Goal: Task Accomplishment & Management: Manage account settings

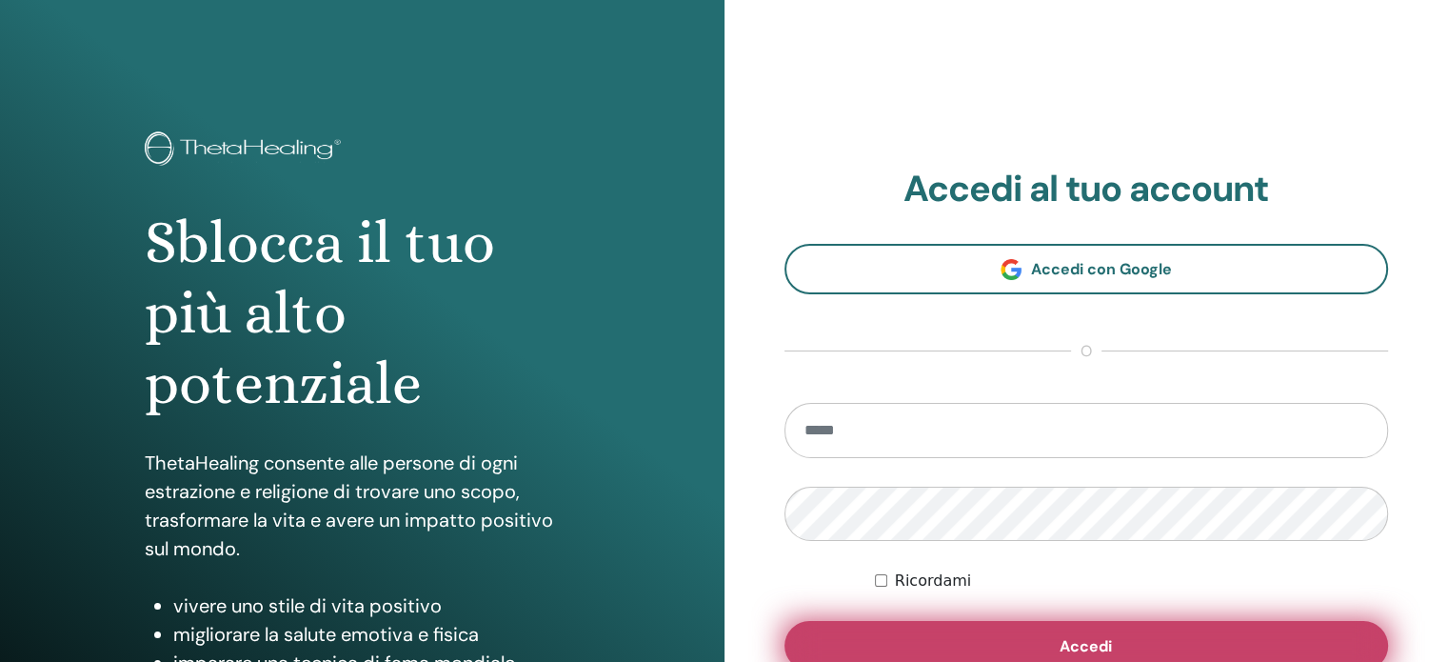
type input "**********"
click at [1101, 650] on span "Accedi" at bounding box center [1086, 646] width 52 height 20
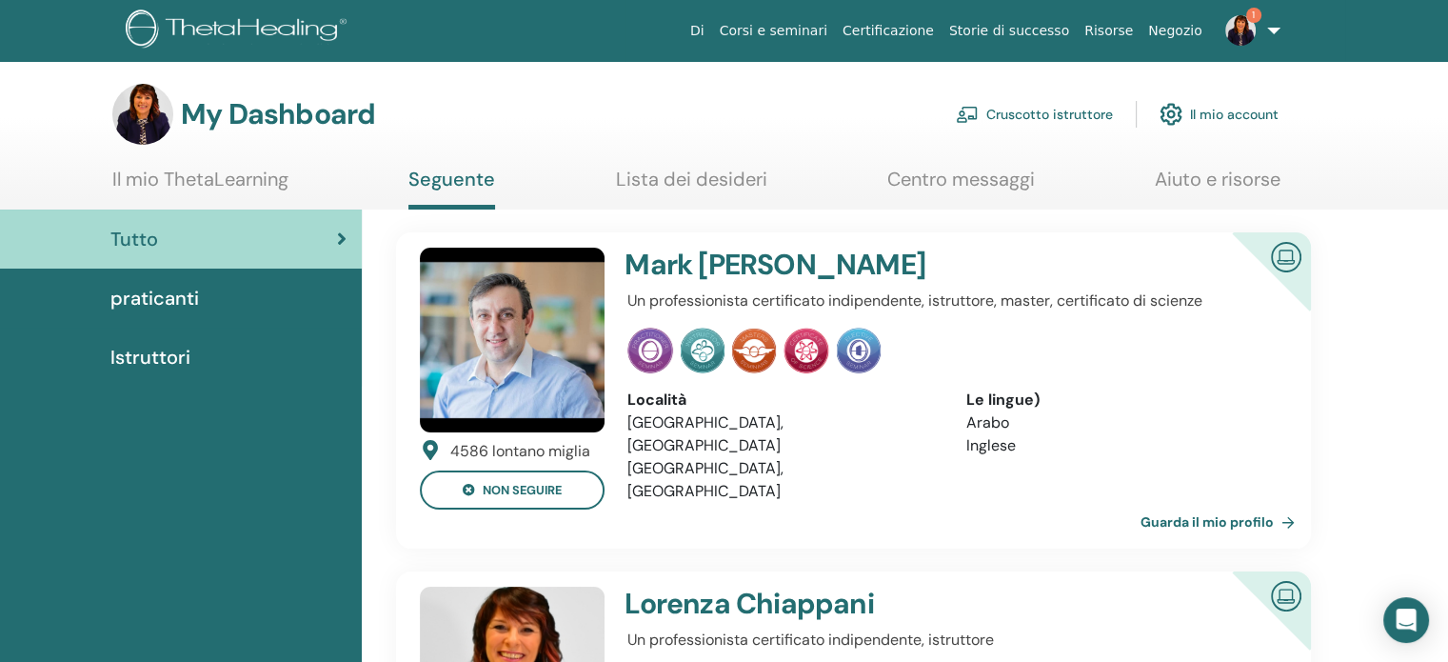
click at [1032, 114] on link "Cruscotto istruttore" at bounding box center [1034, 114] width 157 height 42
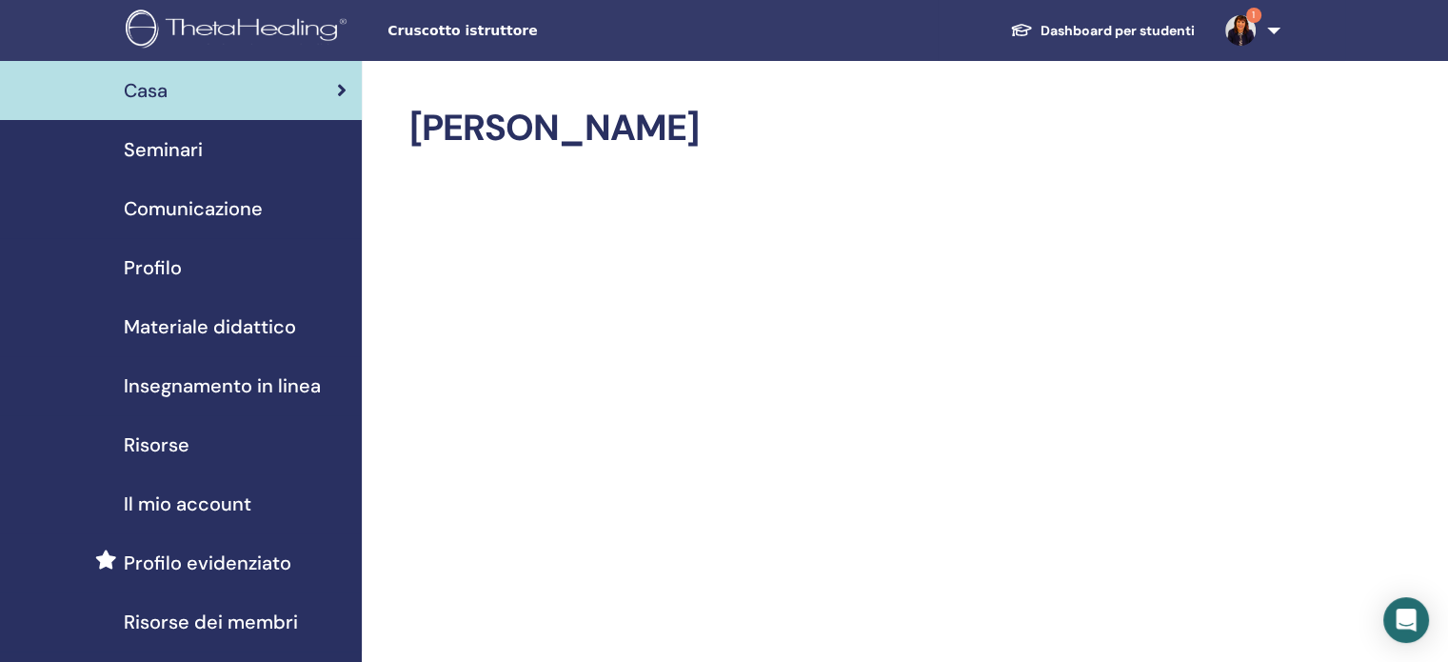
click at [182, 154] on span "Seminari" at bounding box center [163, 149] width 79 height 29
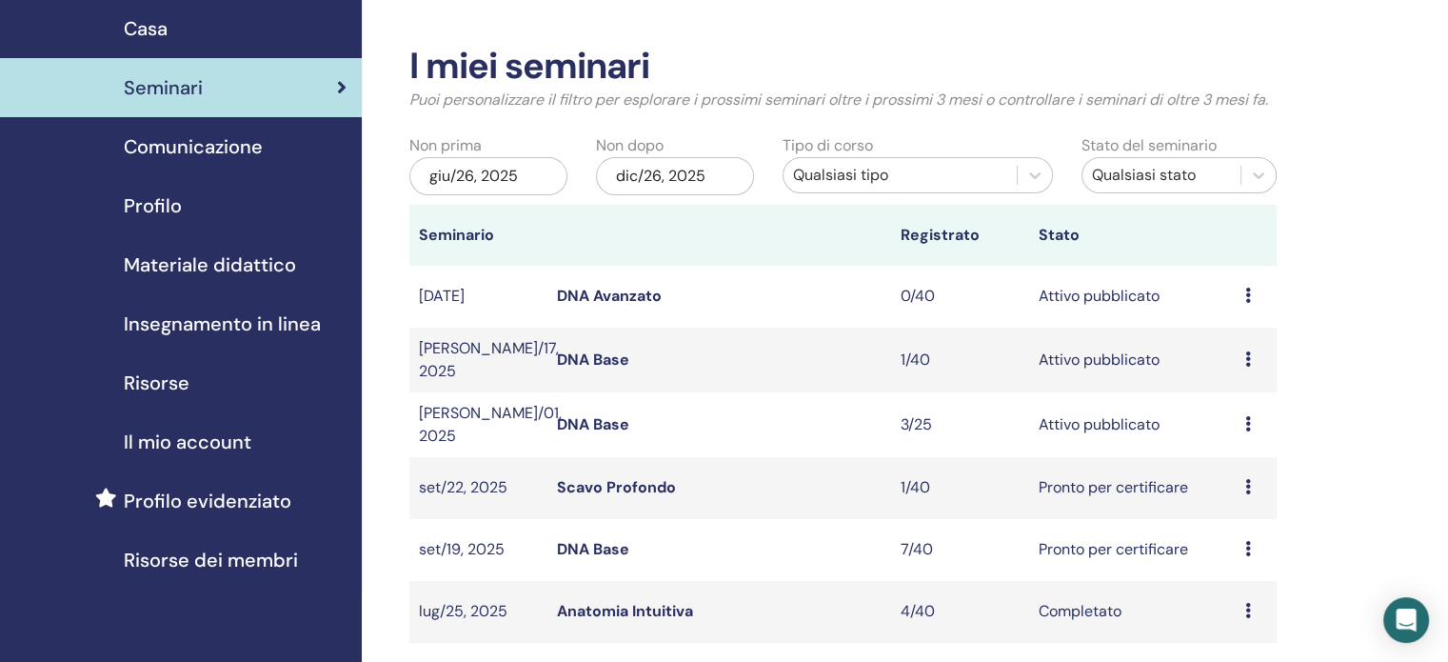
scroll to position [95, 0]
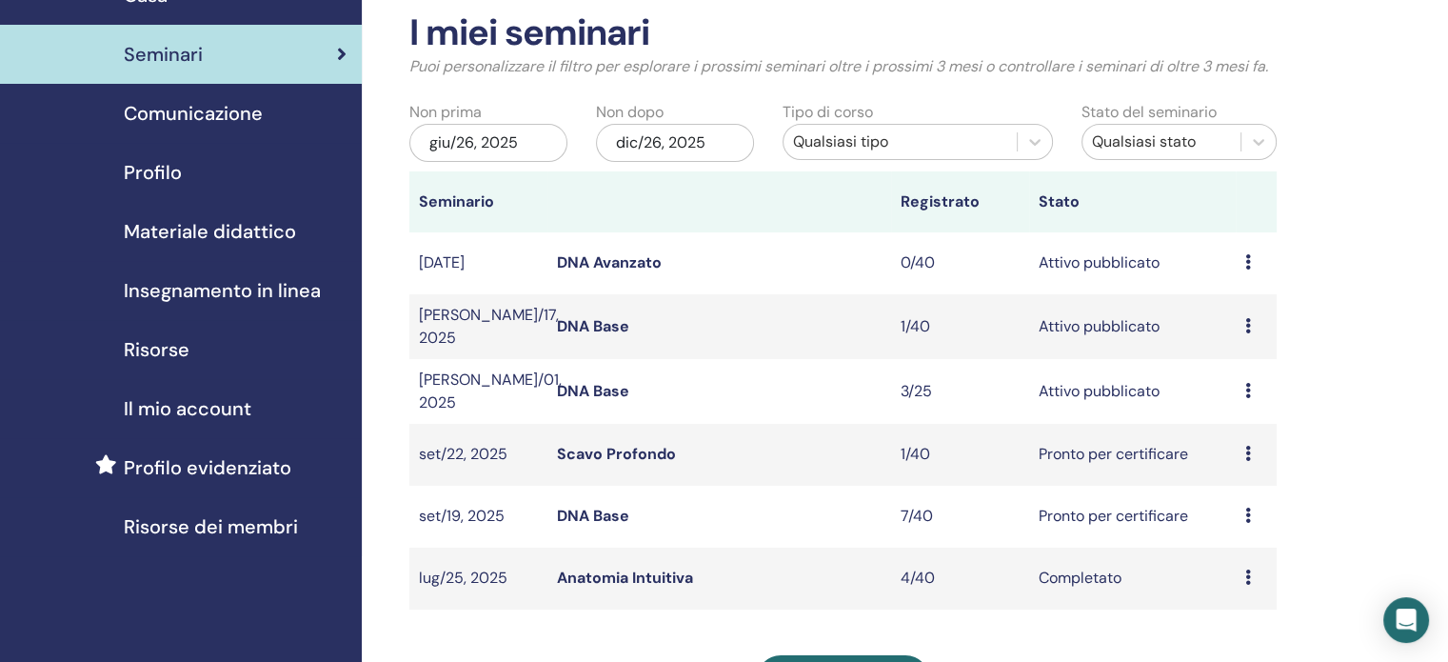
click at [612, 512] on link "DNA Base" at bounding box center [593, 516] width 72 height 20
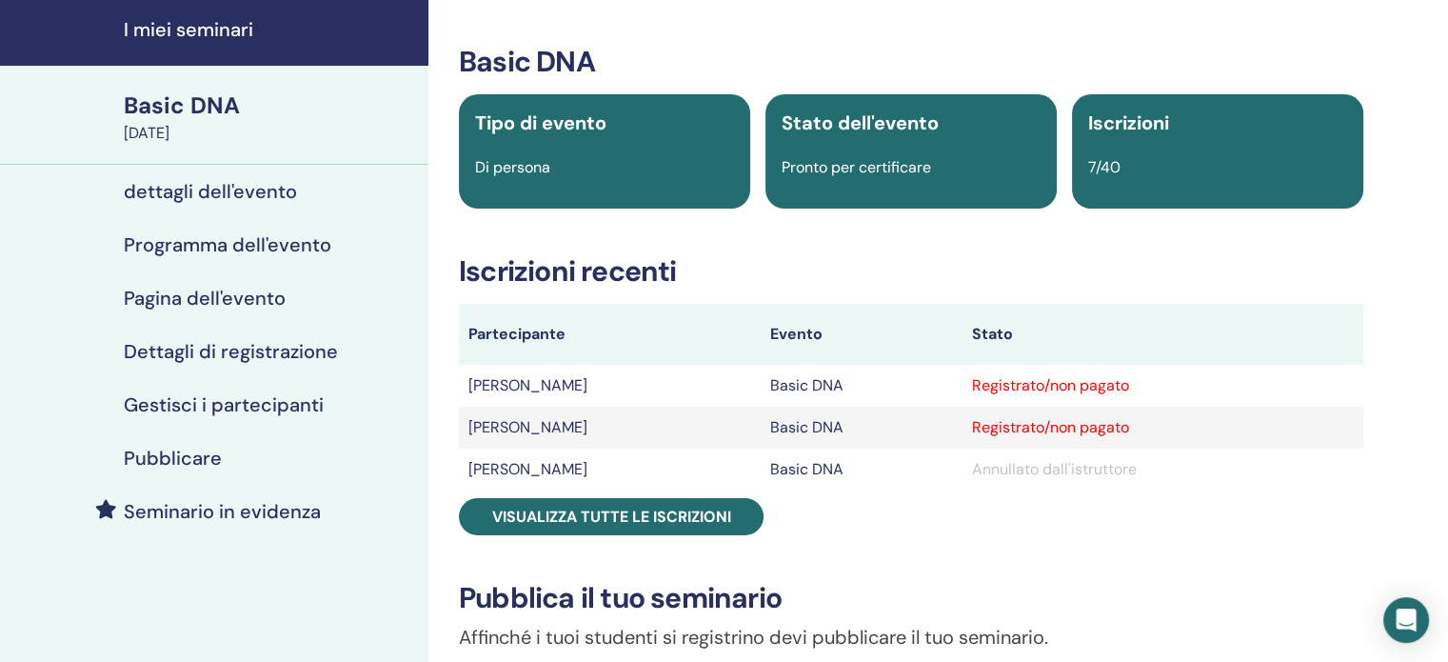
scroll to position [95, 0]
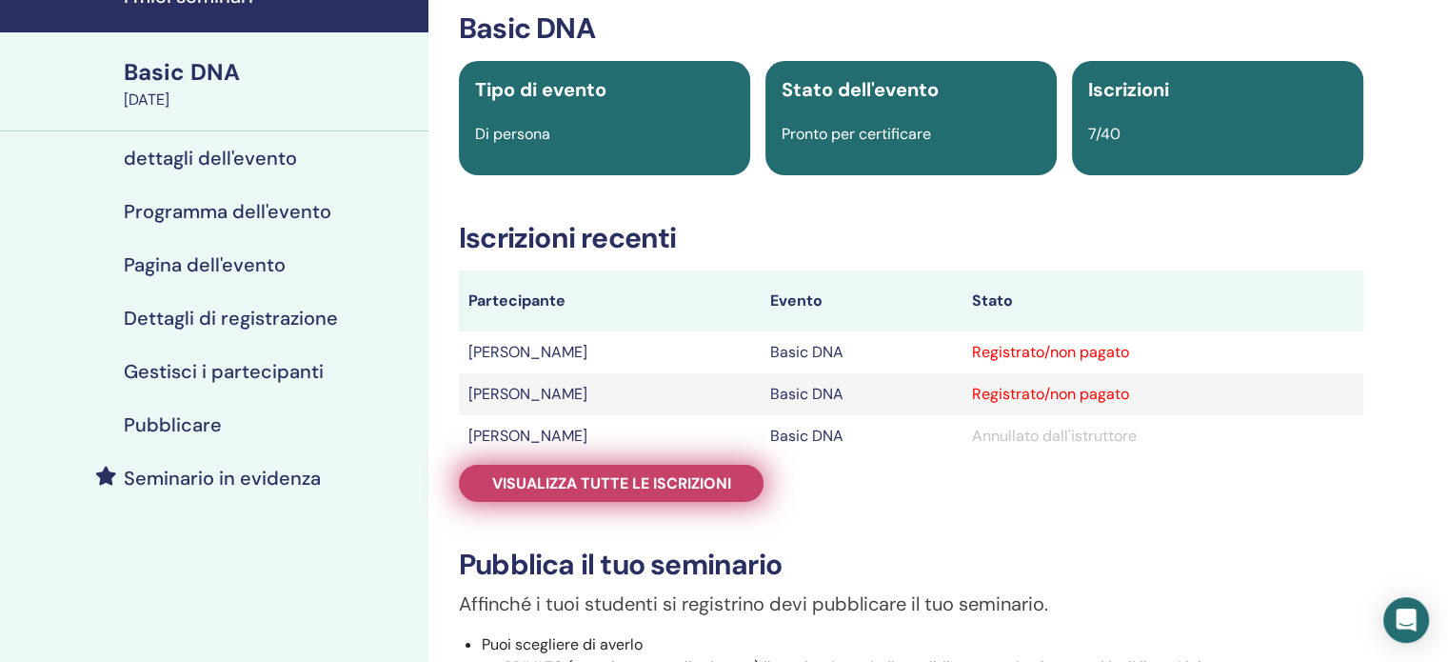
click at [738, 490] on link "Visualizza tutte le iscrizioni" at bounding box center [611, 483] width 305 height 37
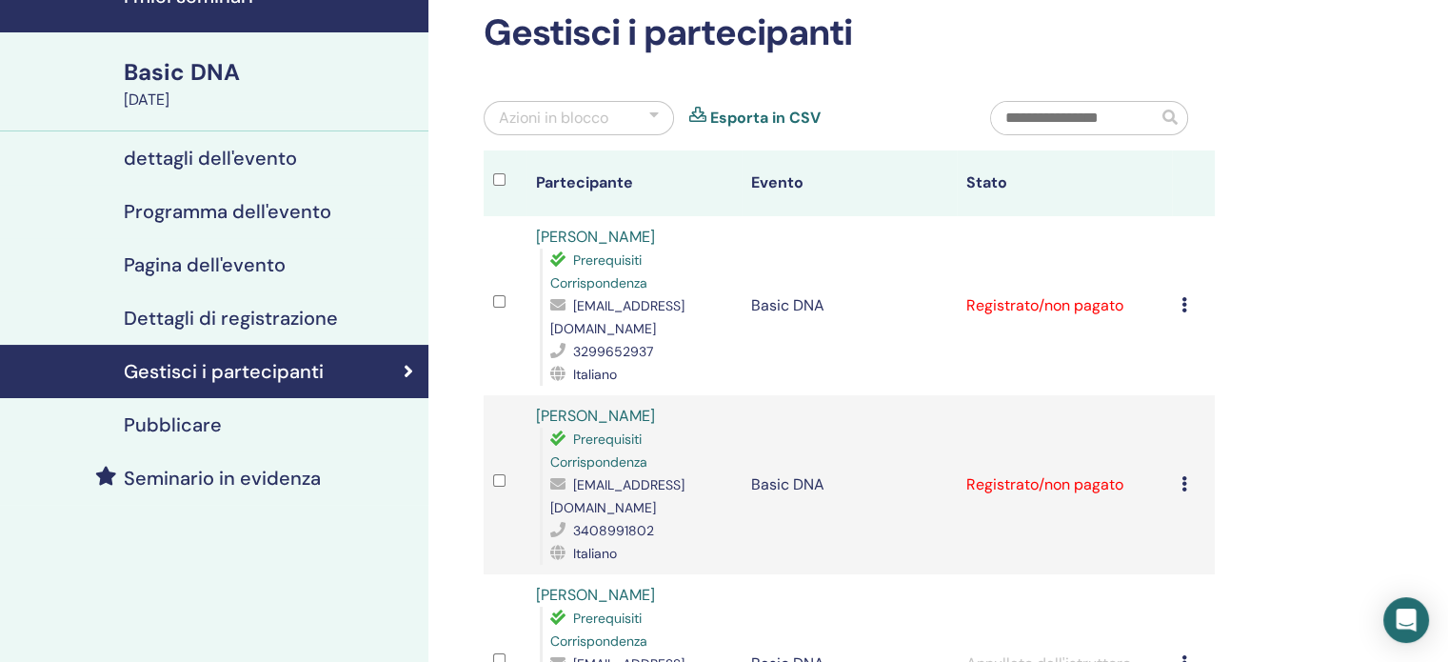
click at [1184, 303] on icon at bounding box center [1185, 304] width 6 height 15
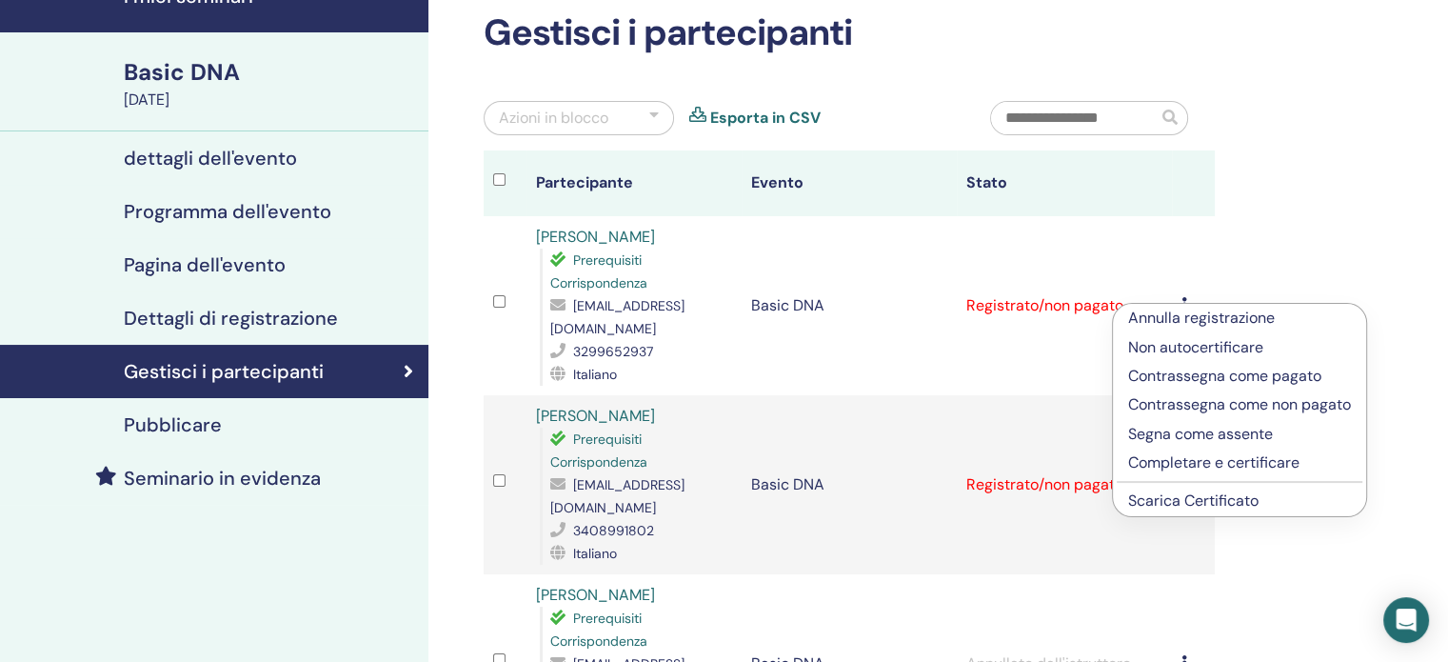
click at [1200, 464] on p "Completare e certificare" at bounding box center [1240, 462] width 223 height 23
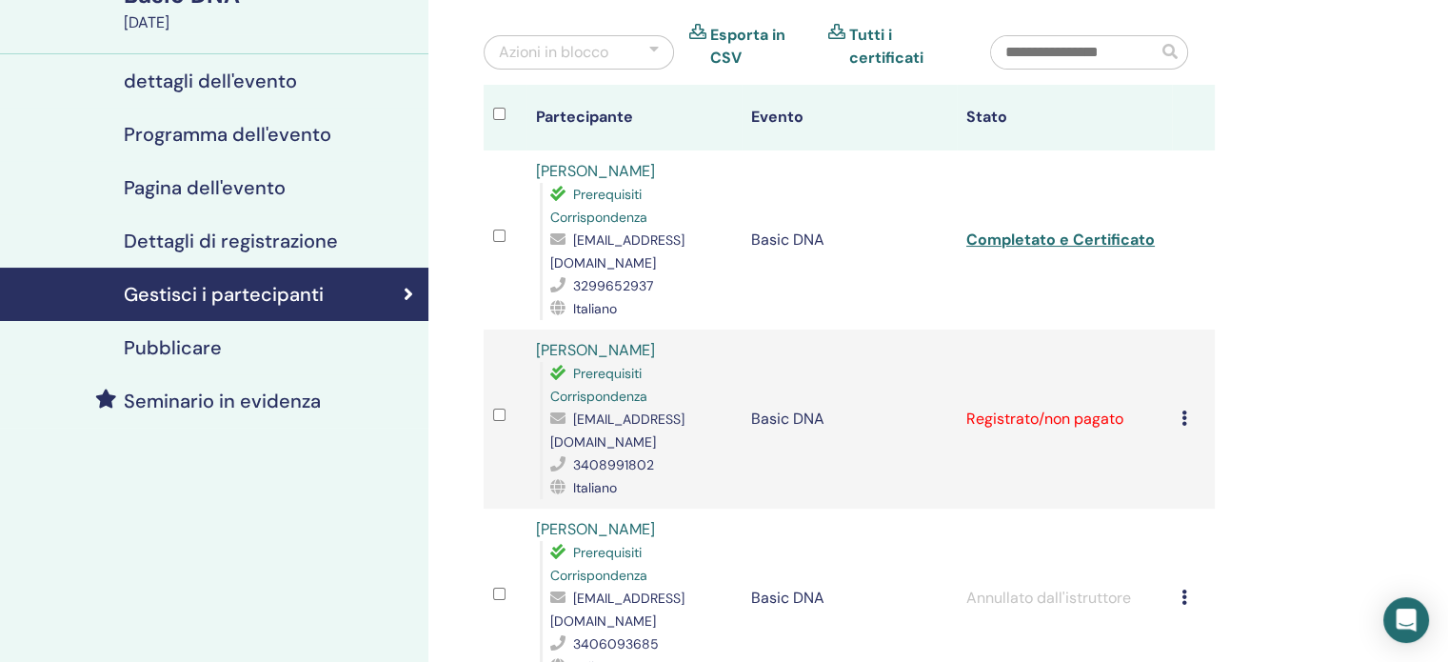
scroll to position [190, 0]
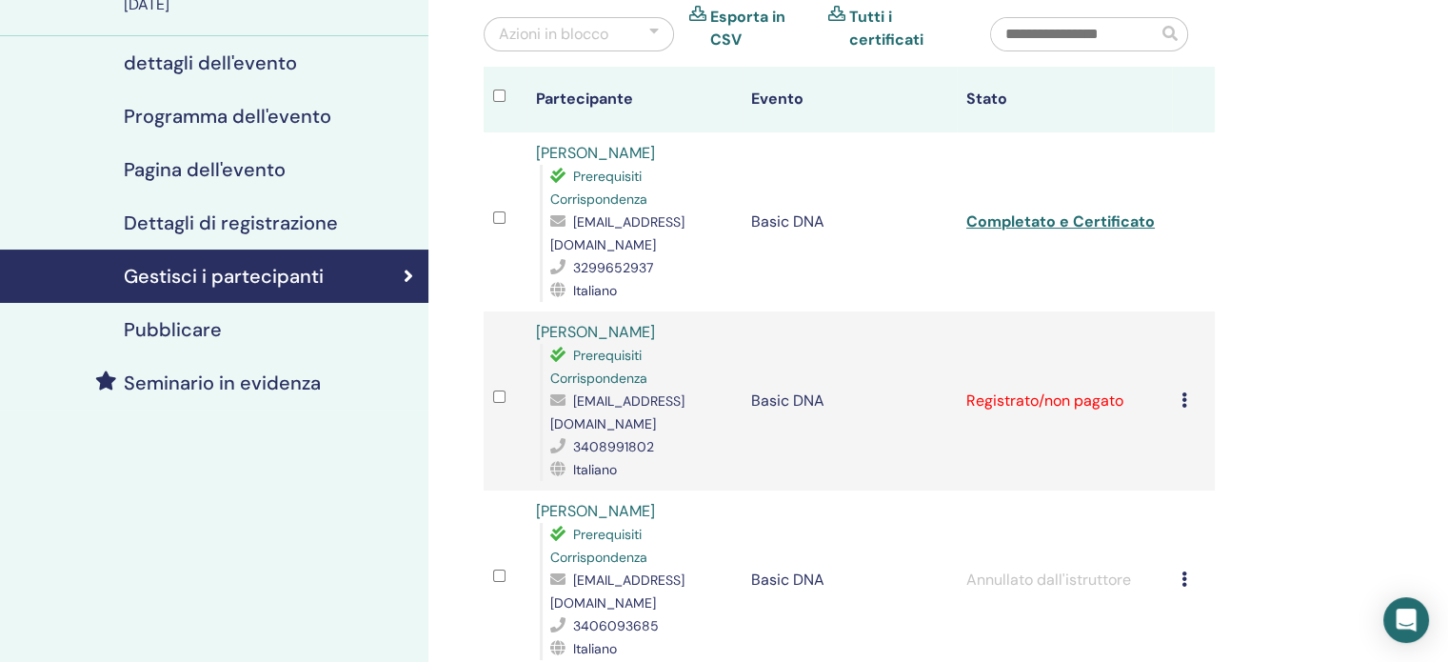
click at [1184, 392] on icon at bounding box center [1185, 399] width 6 height 15
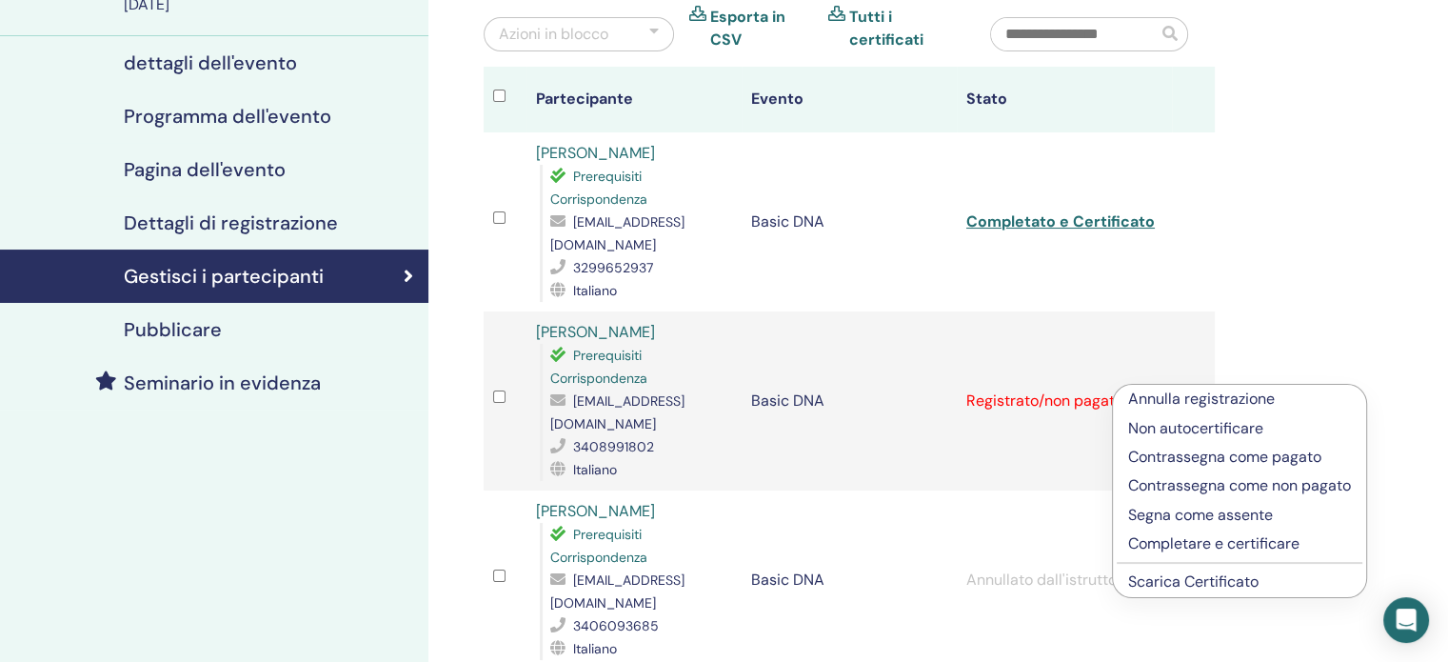
click at [1200, 544] on p "Completare e certificare" at bounding box center [1240, 543] width 223 height 23
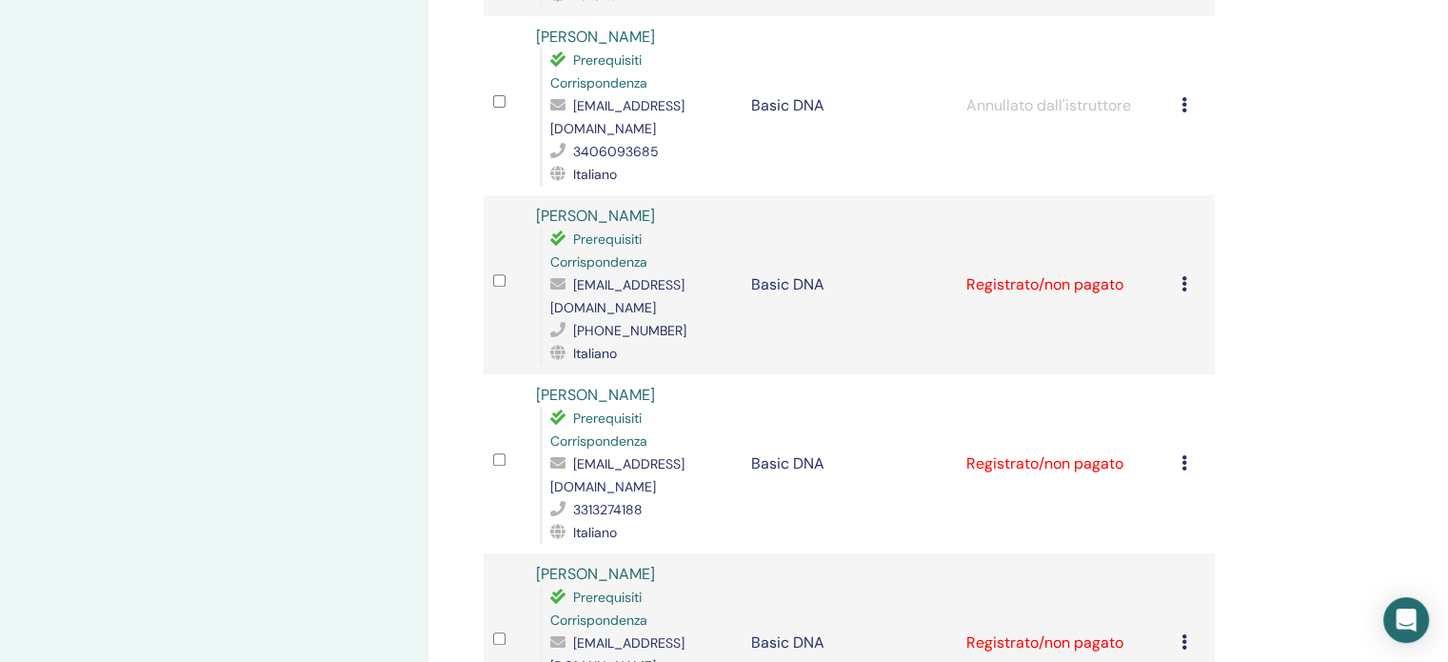
scroll to position [667, 0]
click at [1192, 271] on div "[PERSON_NAME] registrazione Non autocertificare Contrassegna come pagato Contra…" at bounding box center [1194, 282] width 24 height 23
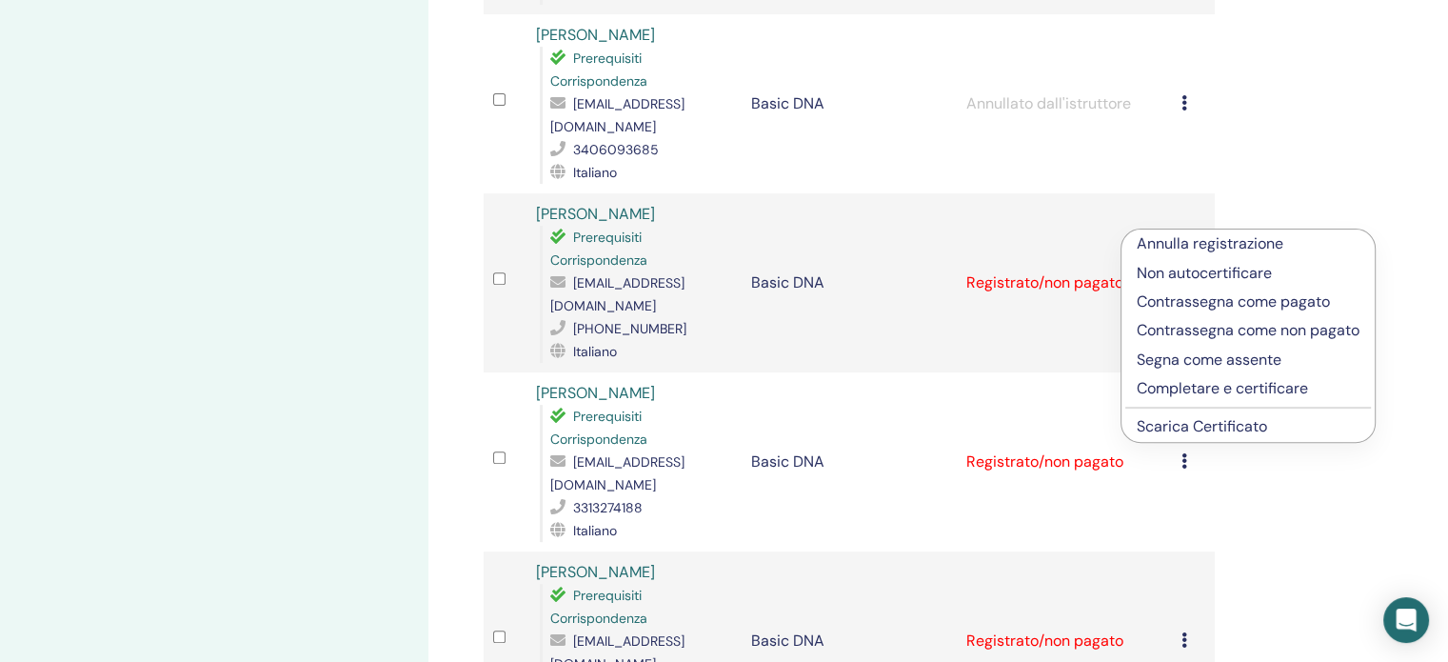
click at [1204, 388] on p "Completare e certificare" at bounding box center [1248, 388] width 223 height 23
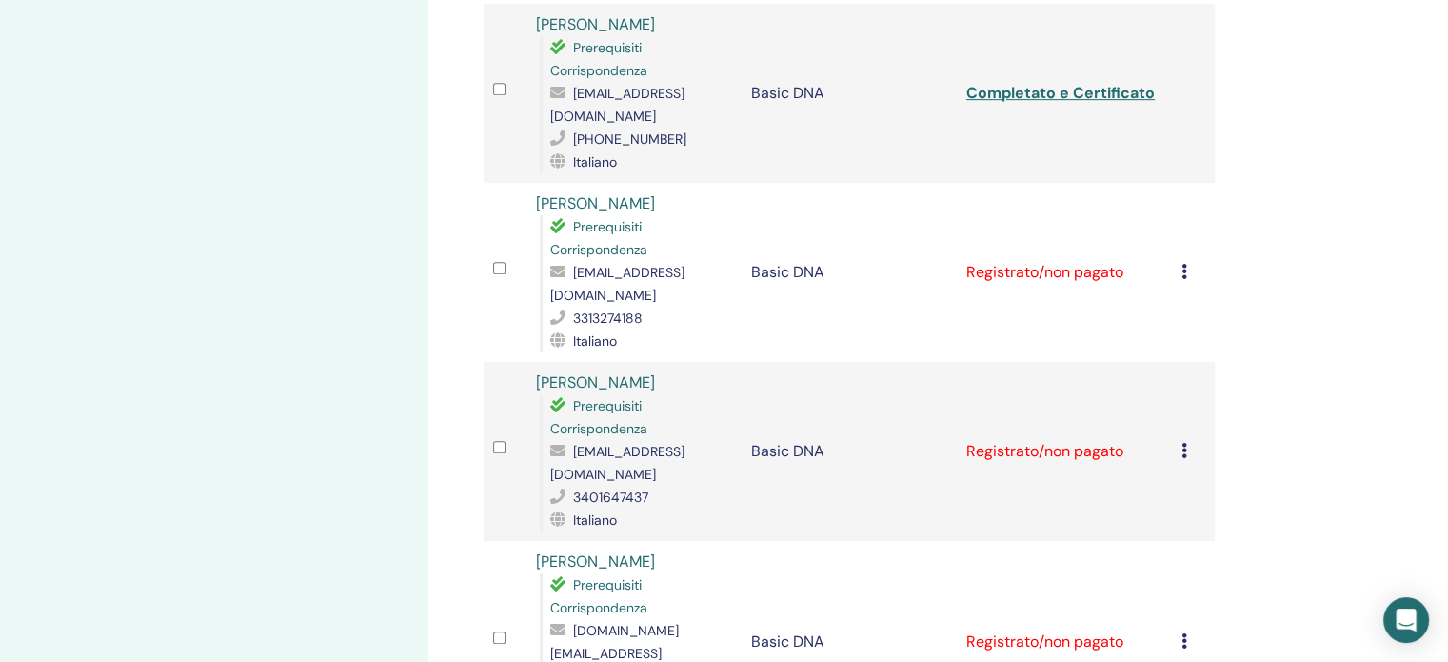
scroll to position [857, 0]
click at [1182, 263] on icon at bounding box center [1185, 270] width 6 height 15
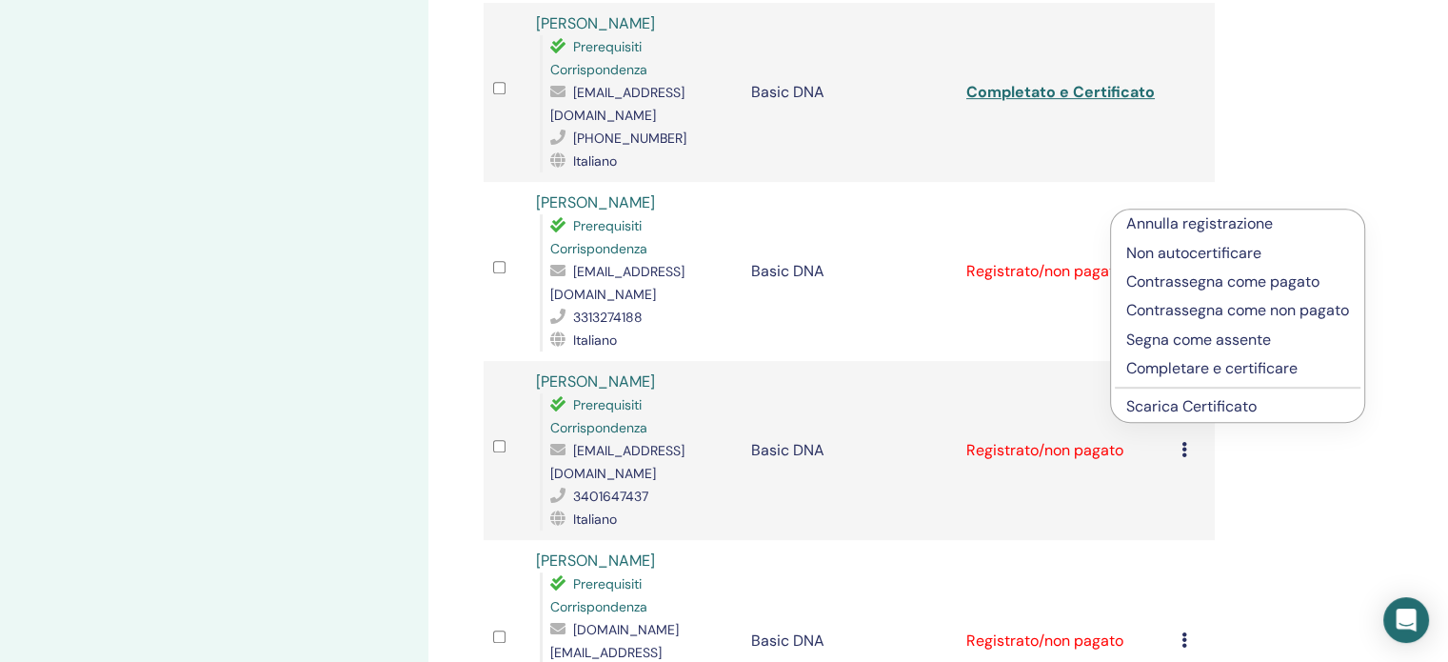
click at [1176, 373] on p "Completare e certificare" at bounding box center [1238, 368] width 223 height 23
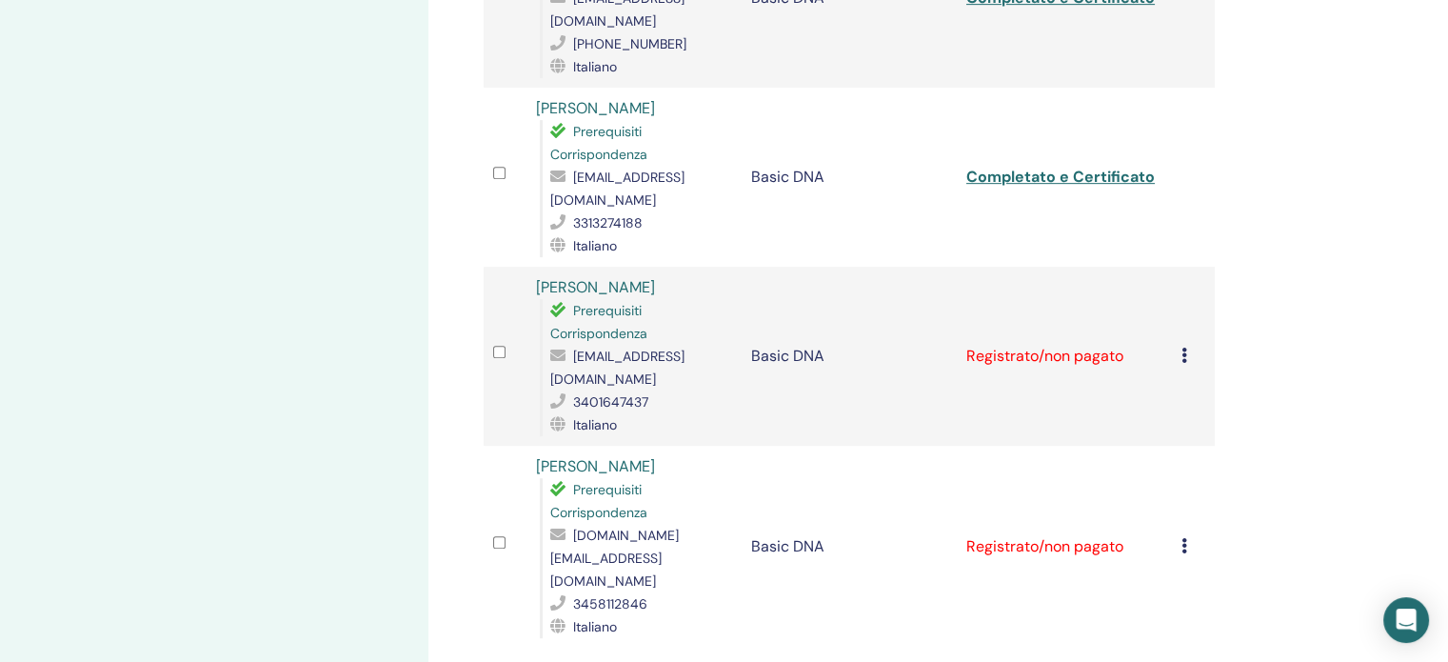
scroll to position [952, 0]
click at [1186, 347] on icon at bounding box center [1185, 354] width 6 height 15
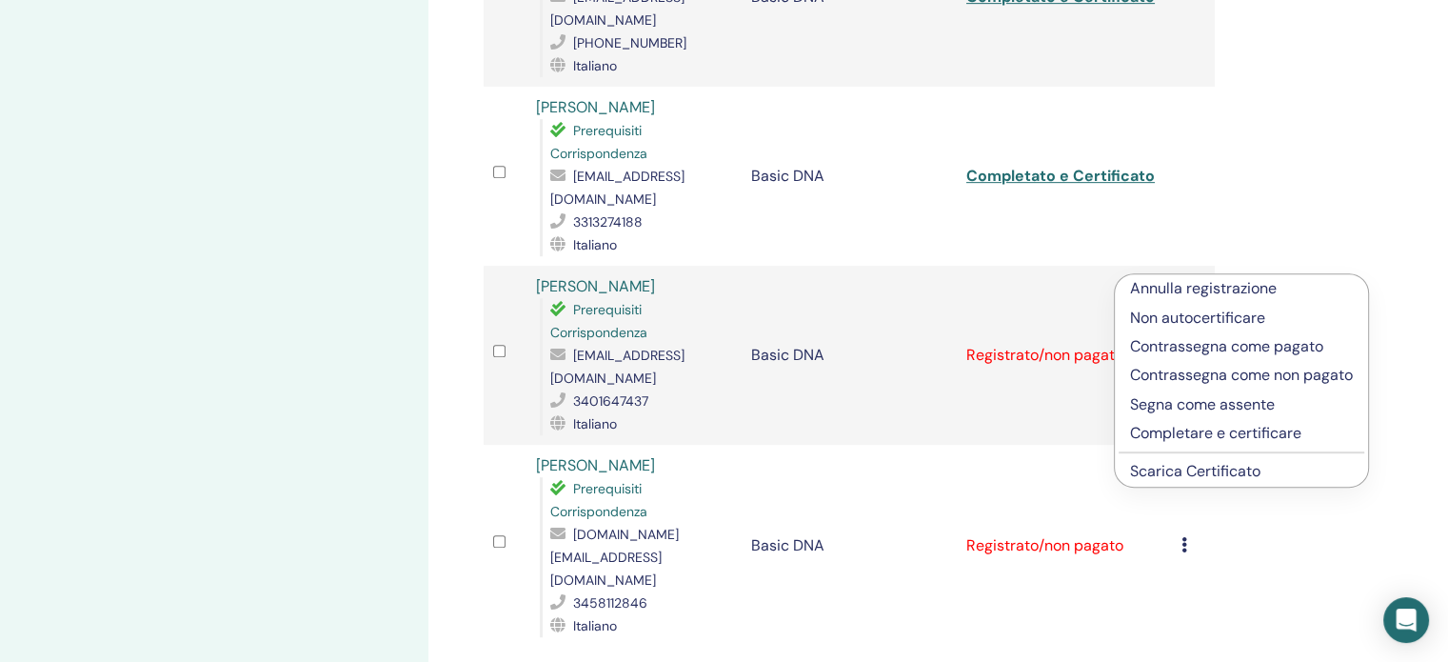
click at [1189, 433] on p "Completare e certificare" at bounding box center [1241, 433] width 223 height 23
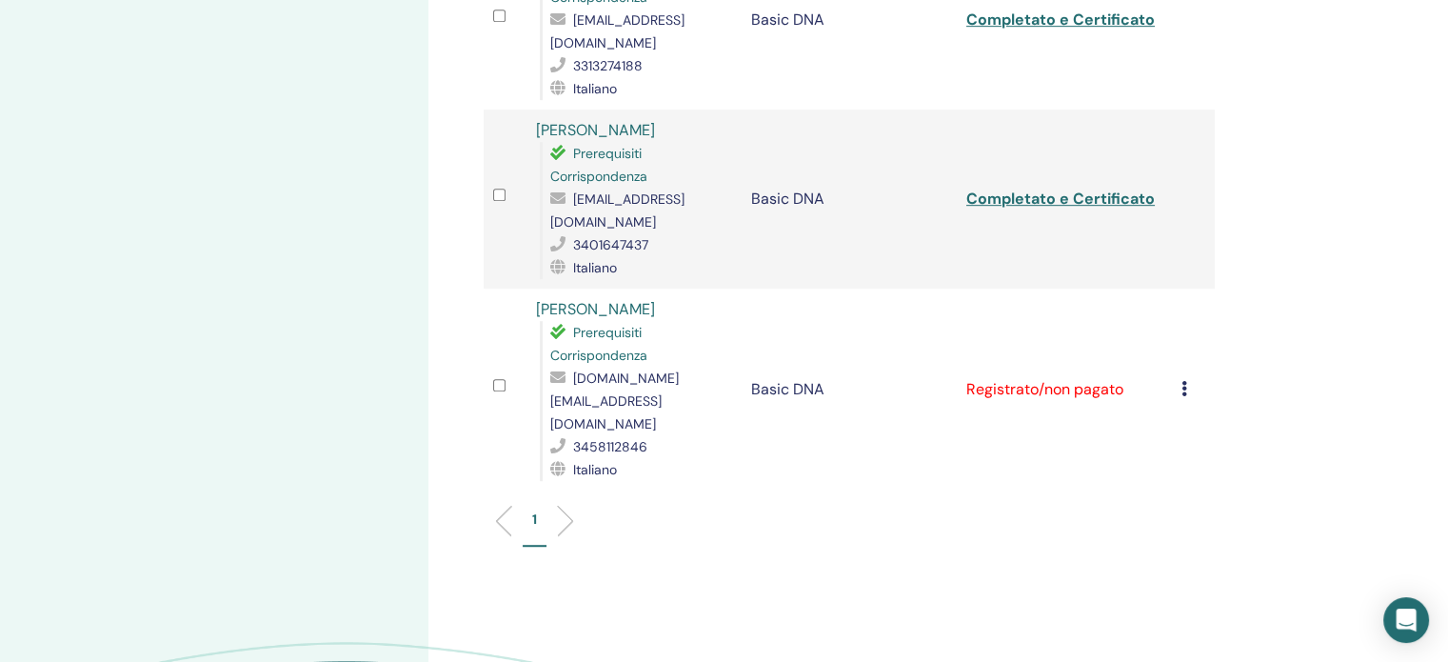
scroll to position [1143, 0]
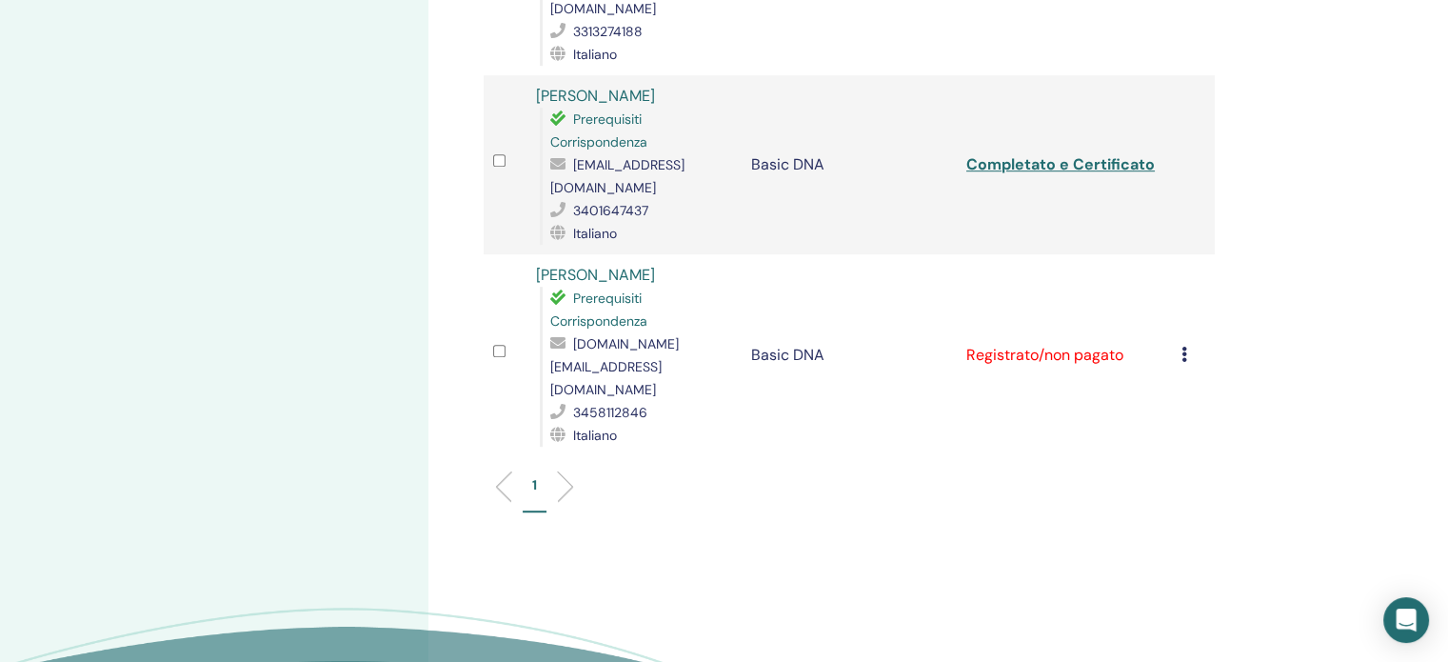
click at [1185, 347] on icon at bounding box center [1185, 354] width 6 height 15
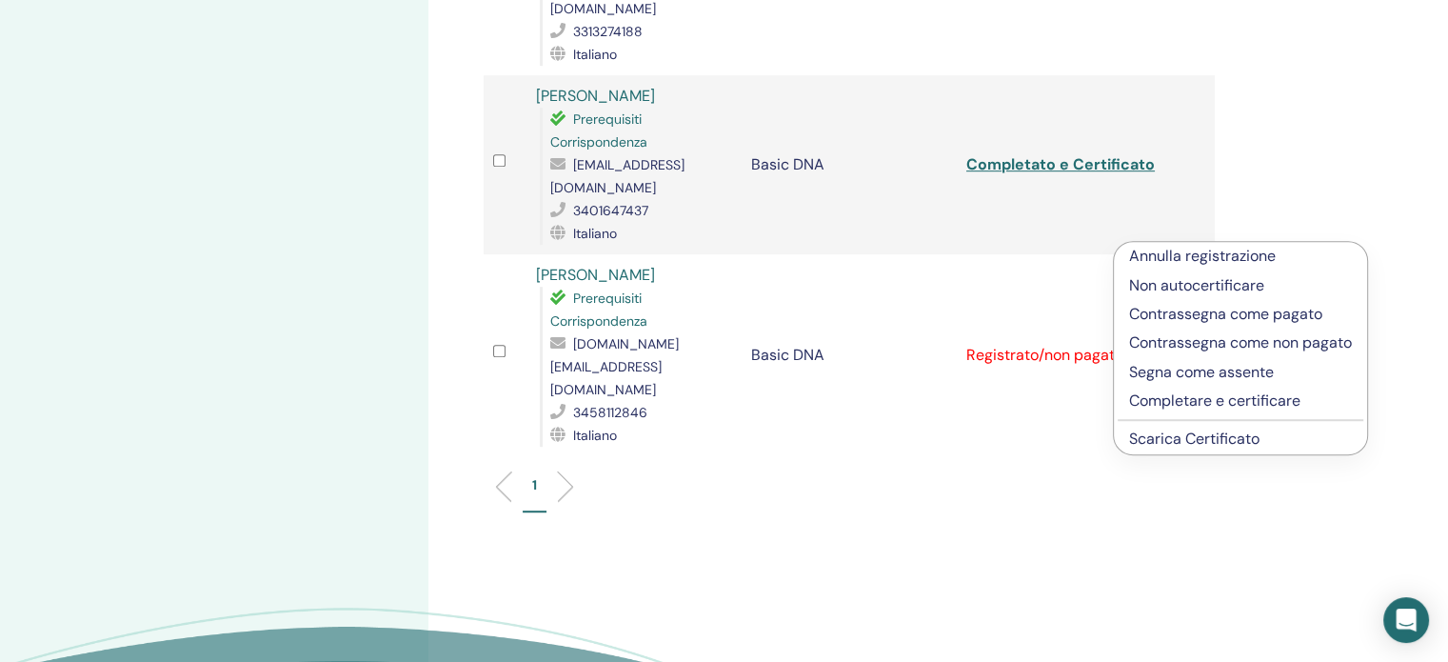
click at [1169, 393] on p "Completare e certificare" at bounding box center [1240, 401] width 223 height 23
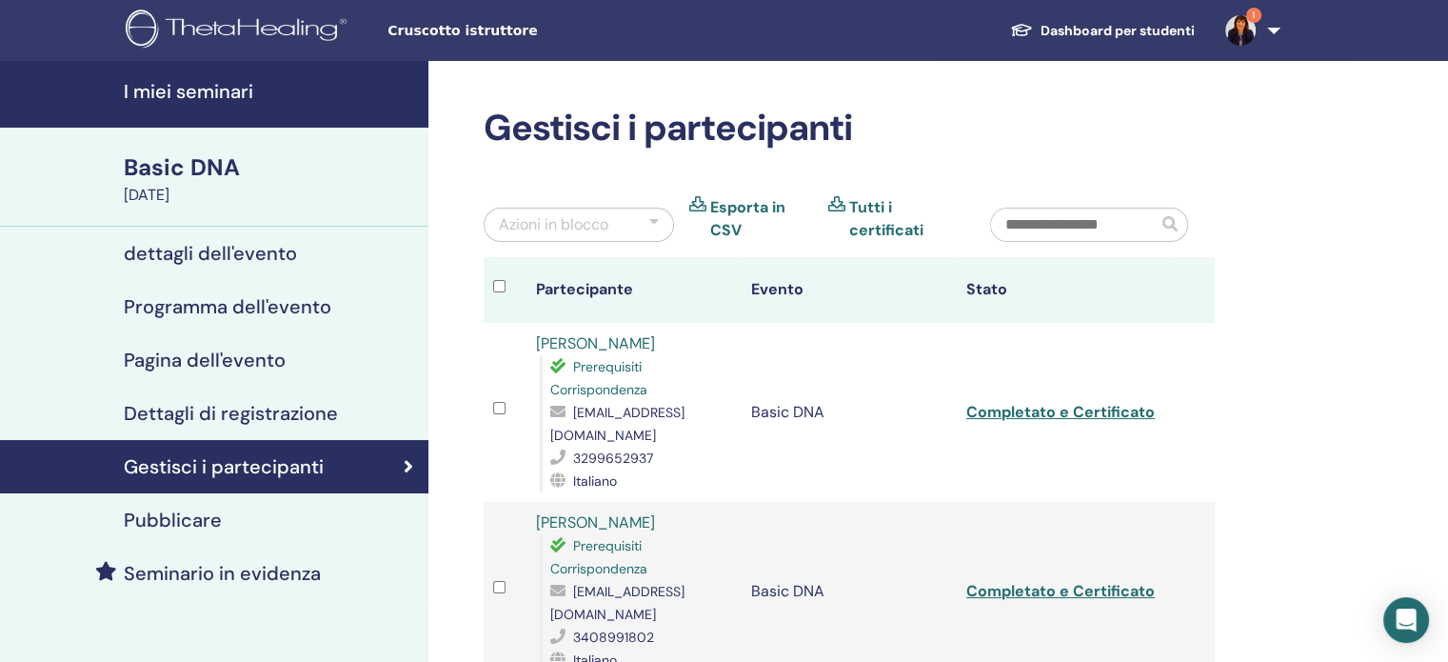
click at [217, 174] on div "Basic DNA" at bounding box center [270, 167] width 293 height 32
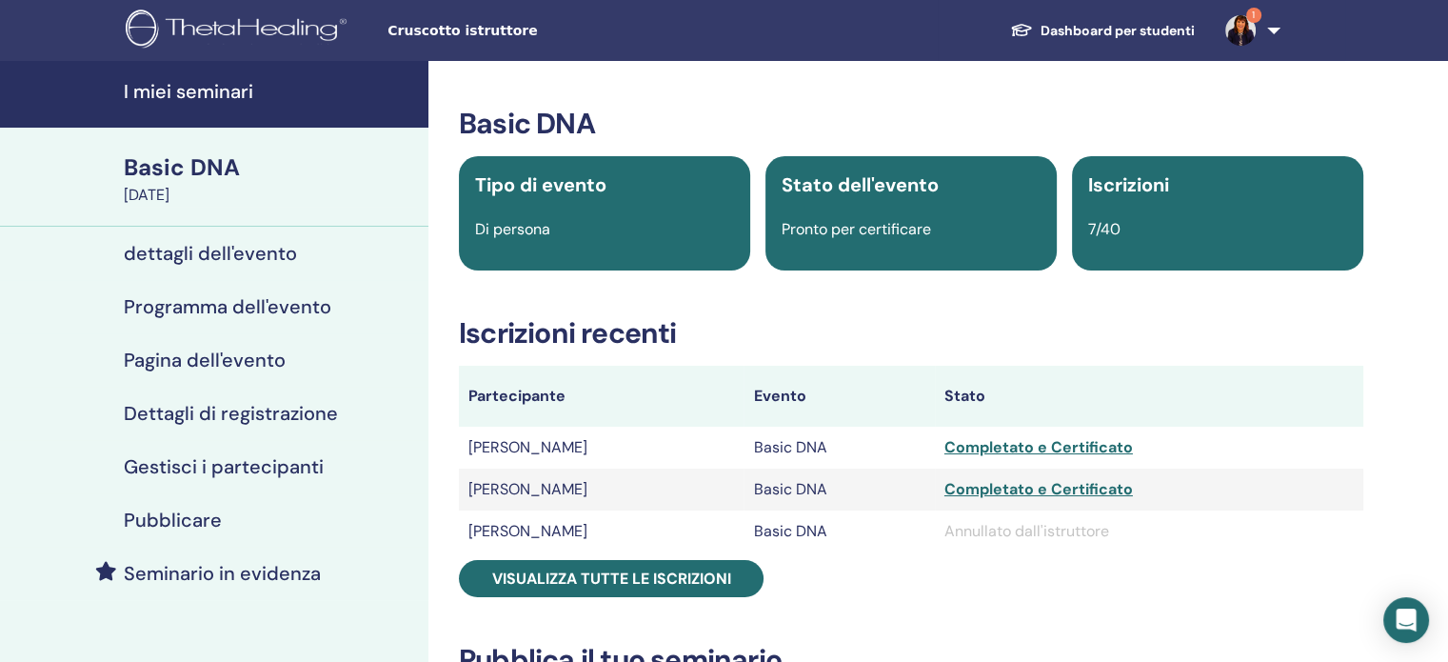
click at [1166, 31] on link "Dashboard per studenti" at bounding box center [1102, 30] width 215 height 35
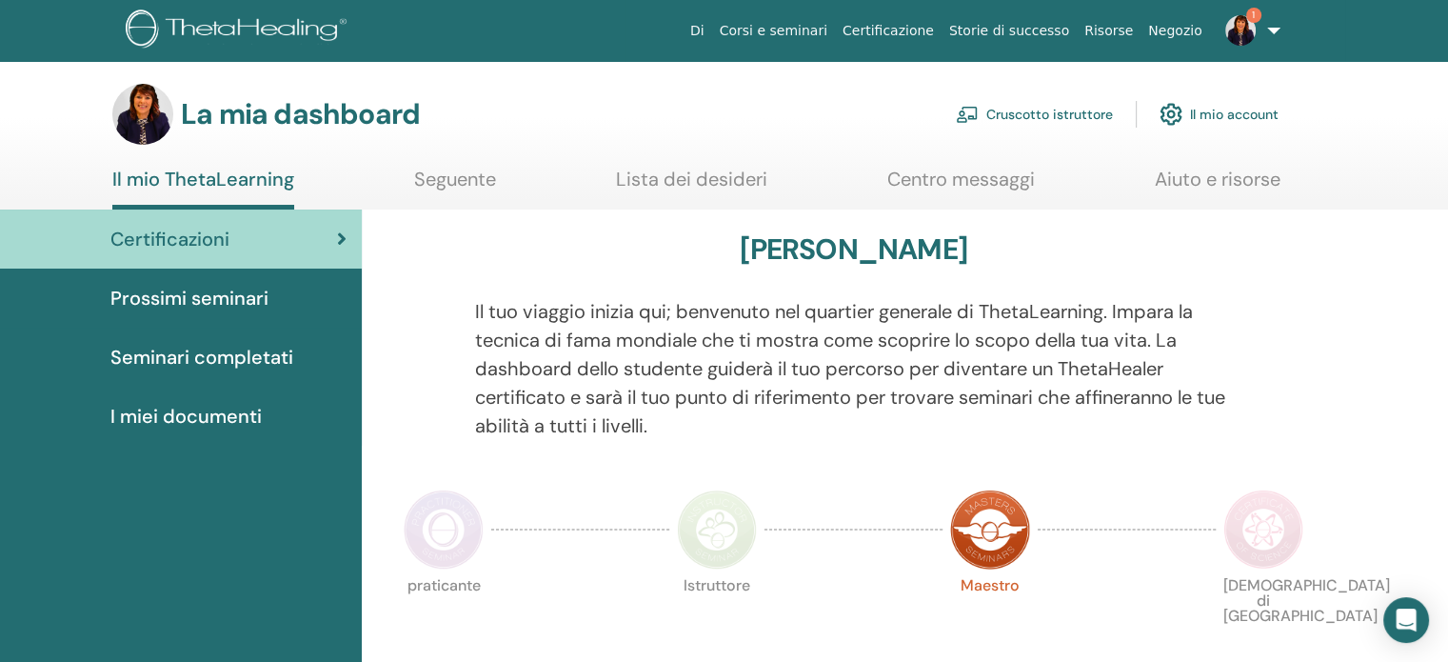
click at [1069, 118] on font "Cruscotto istruttore" at bounding box center [1050, 115] width 127 height 17
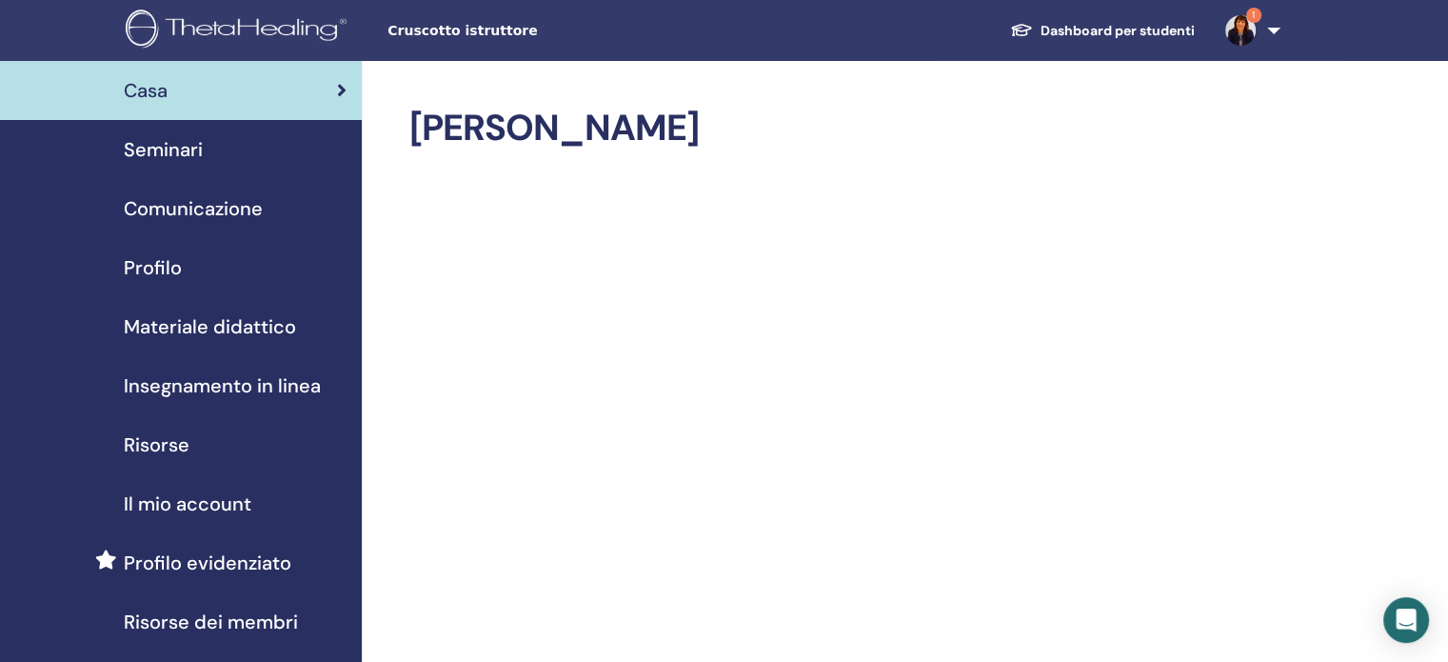
click at [173, 151] on span "Seminari" at bounding box center [163, 149] width 79 height 29
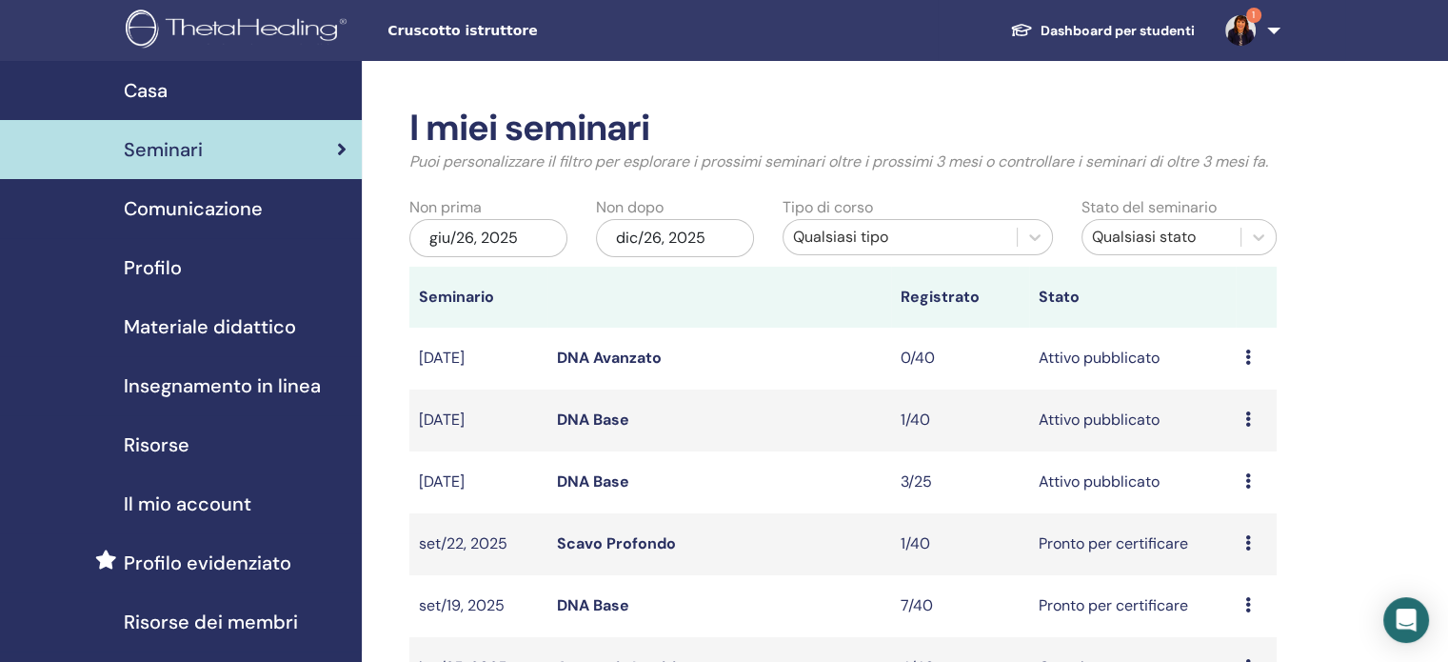
click at [196, 327] on span "Materiale didattico" at bounding box center [210, 326] width 172 height 29
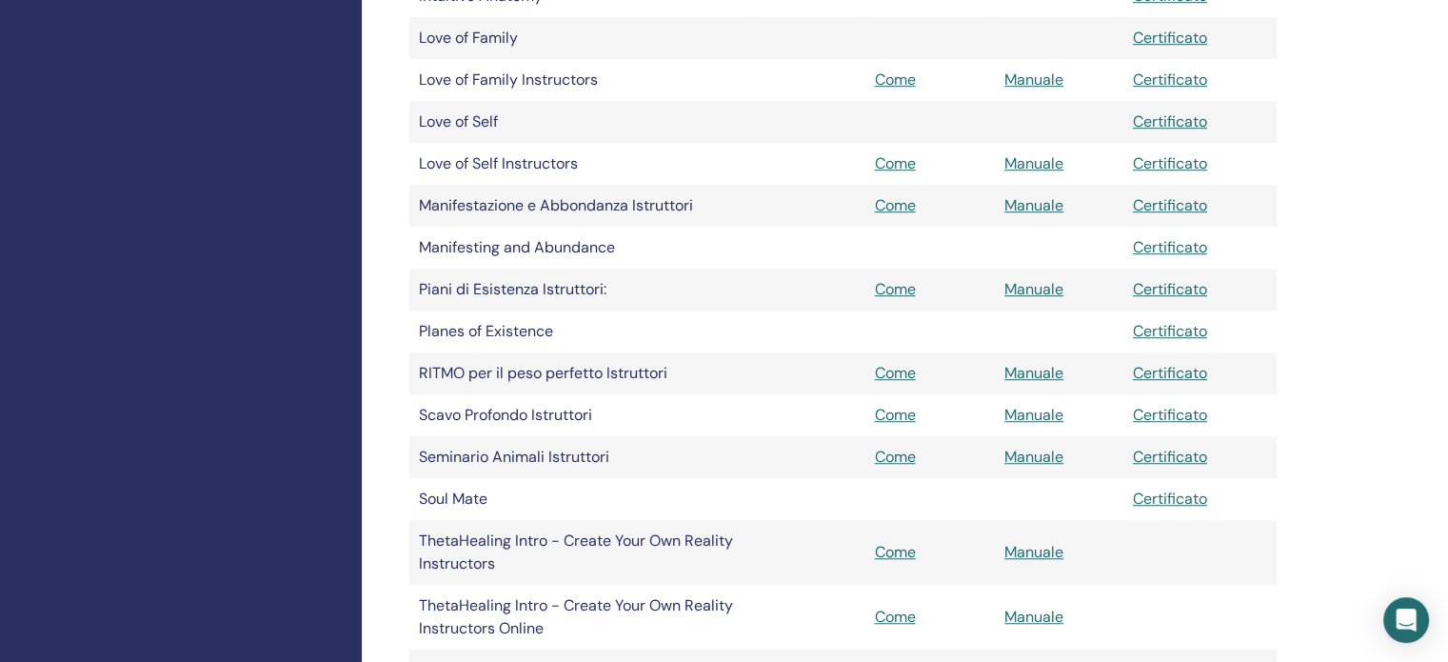
scroll to position [1333, 0]
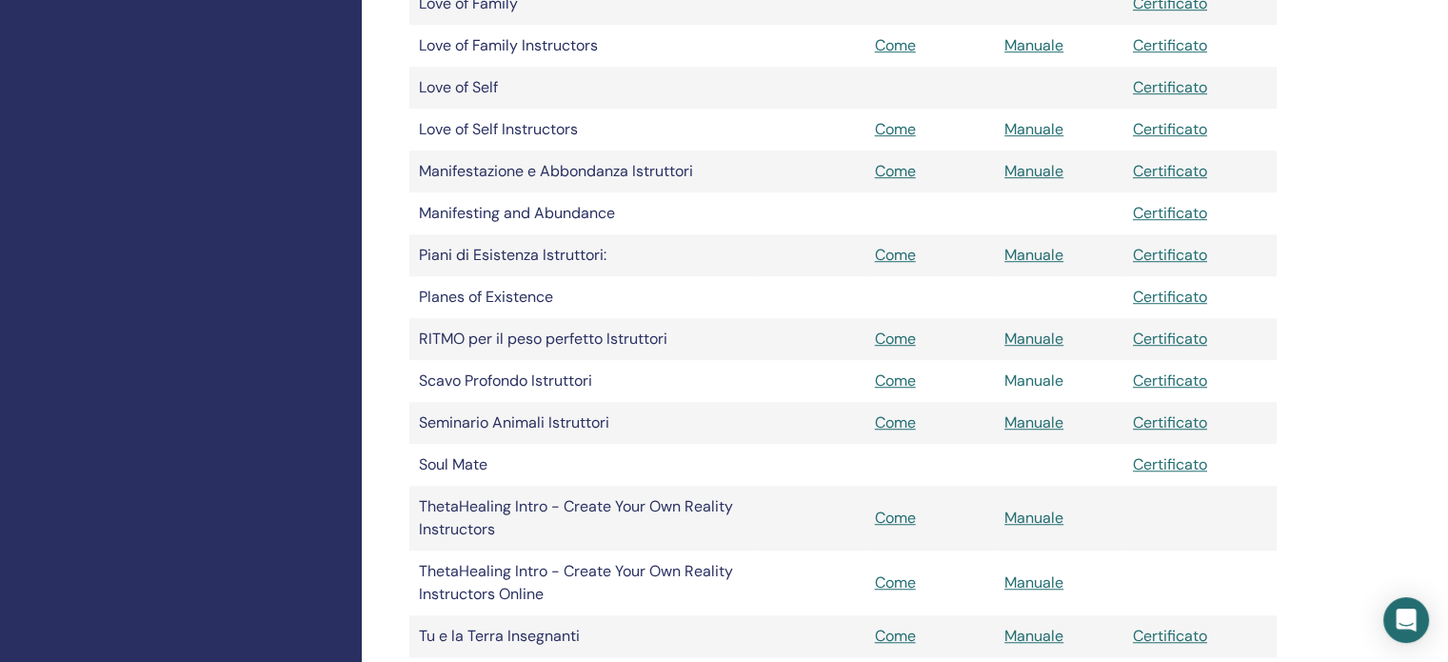
click at [1031, 378] on link "Manuale" at bounding box center [1034, 380] width 59 height 20
